Goal: Information Seeking & Learning: Check status

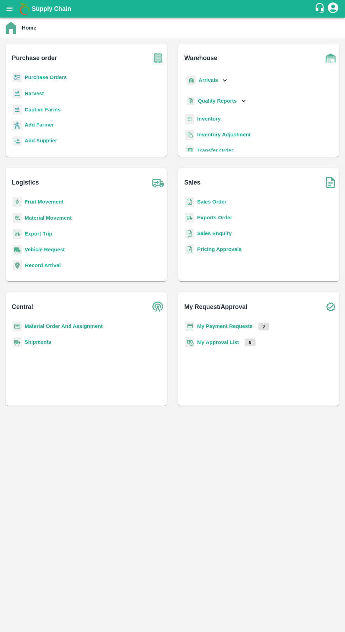
click at [215, 83] on p "Arrivals" at bounding box center [207, 80] width 19 height 8
click at [214, 113] on span "DC Arrivals" at bounding box center [217, 113] width 26 height 8
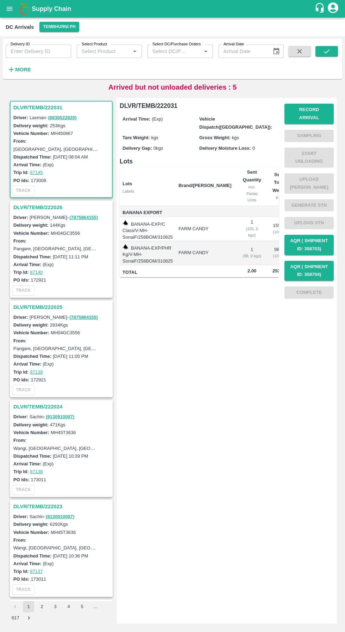
click at [42, 210] on h3 "DLVR/TEMB/222026" at bounding box center [62, 207] width 98 height 9
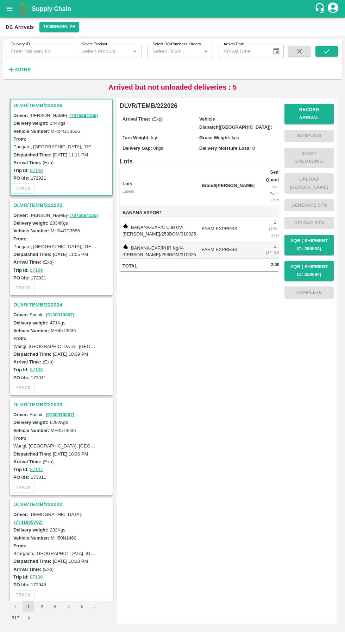
scroll to position [102, 0]
click at [45, 204] on h3 "DLVR/TEMB/222025" at bounding box center [62, 204] width 98 height 9
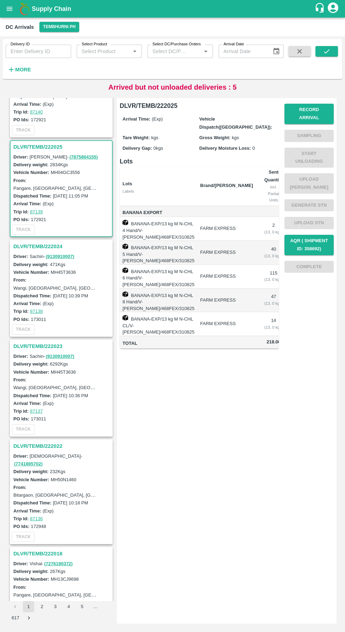
scroll to position [202, 0]
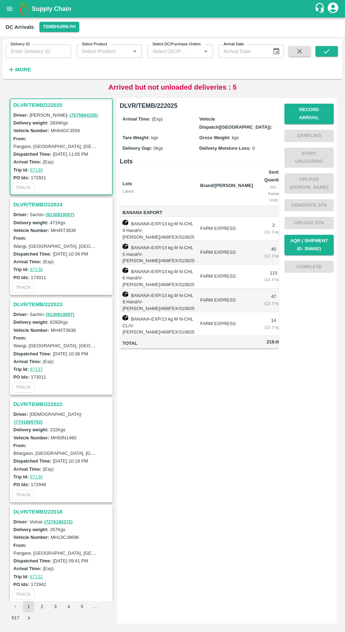
click at [49, 208] on h3 "DLVR/TEMB/222024" at bounding box center [62, 204] width 98 height 9
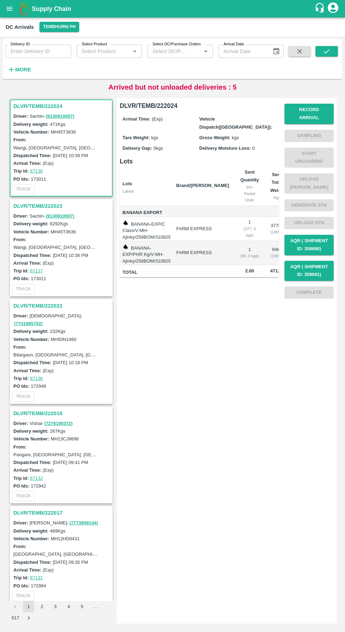
scroll to position [302, 0]
click at [44, 203] on h3 "DLVR/TEMB/222023" at bounding box center [62, 204] width 98 height 9
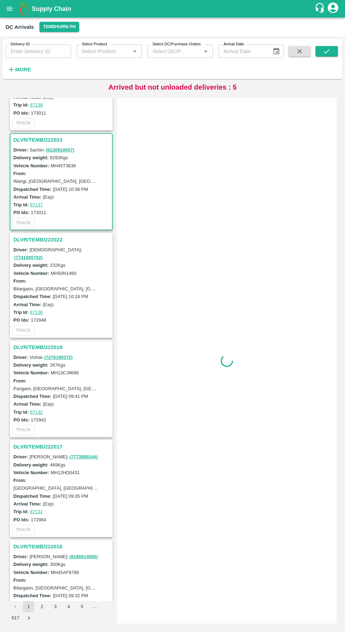
scroll to position [402, 0]
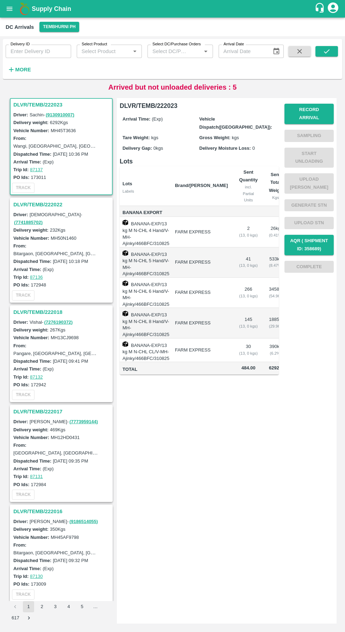
click at [44, 205] on h3 "DLVR/TEMB/222022" at bounding box center [62, 204] width 98 height 9
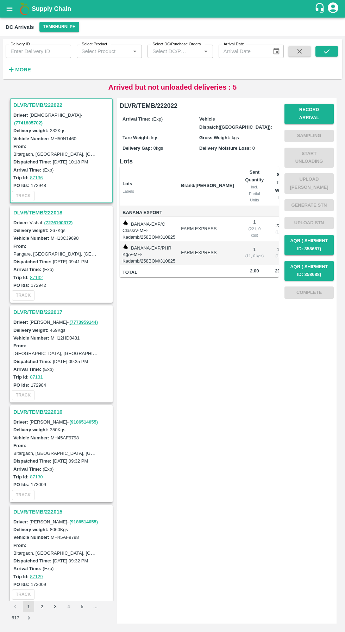
scroll to position [502, 0]
click at [49, 208] on h3 "DLVR/TEMB/222018" at bounding box center [62, 212] width 98 height 9
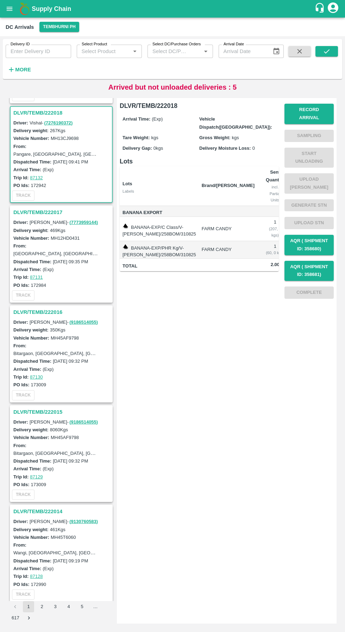
scroll to position [601, 0]
click at [51, 208] on h3 "DLVR/TEMB/222017" at bounding box center [62, 212] width 98 height 9
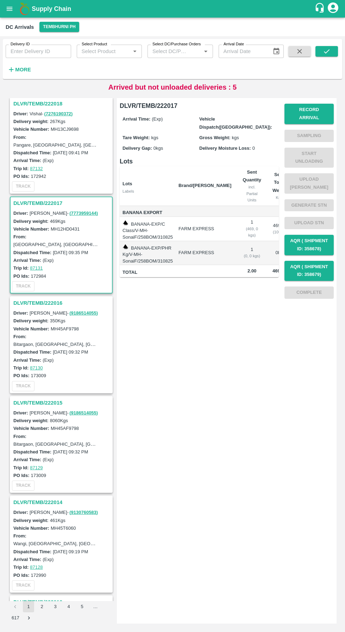
scroll to position [701, 0]
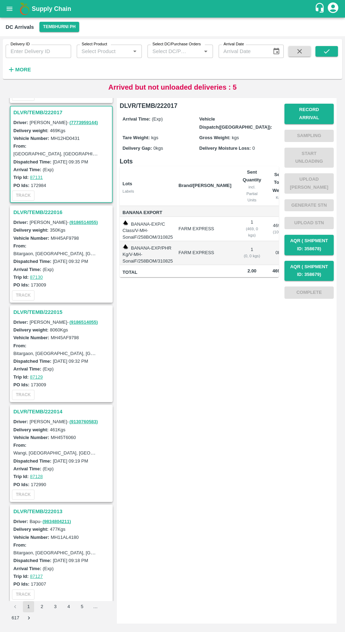
click at [36, 208] on h3 "DLVR/TEMB/222016" at bounding box center [62, 212] width 98 height 9
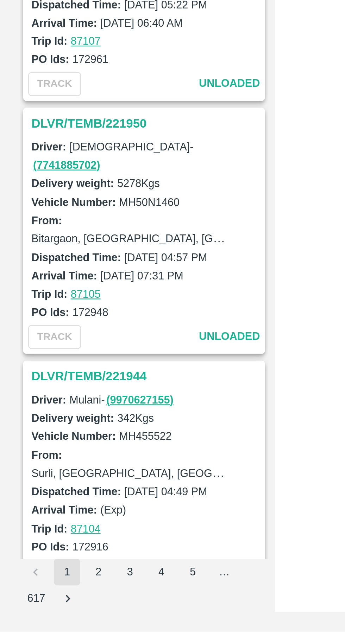
click at [42, 607] on button "2" at bounding box center [41, 606] width 11 height 11
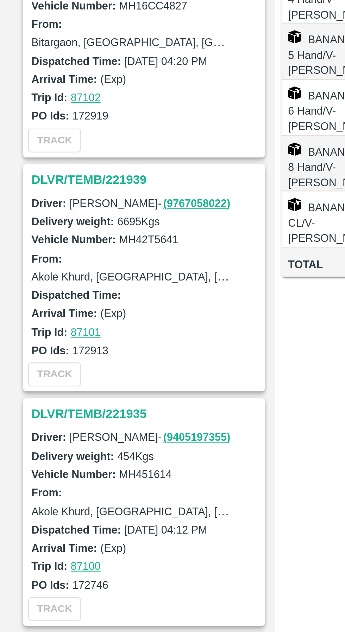
click at [33, 306] on h3 "DLVR/TEMB/221939" at bounding box center [62, 307] width 98 height 9
